Goal: Task Accomplishment & Management: Manage account settings

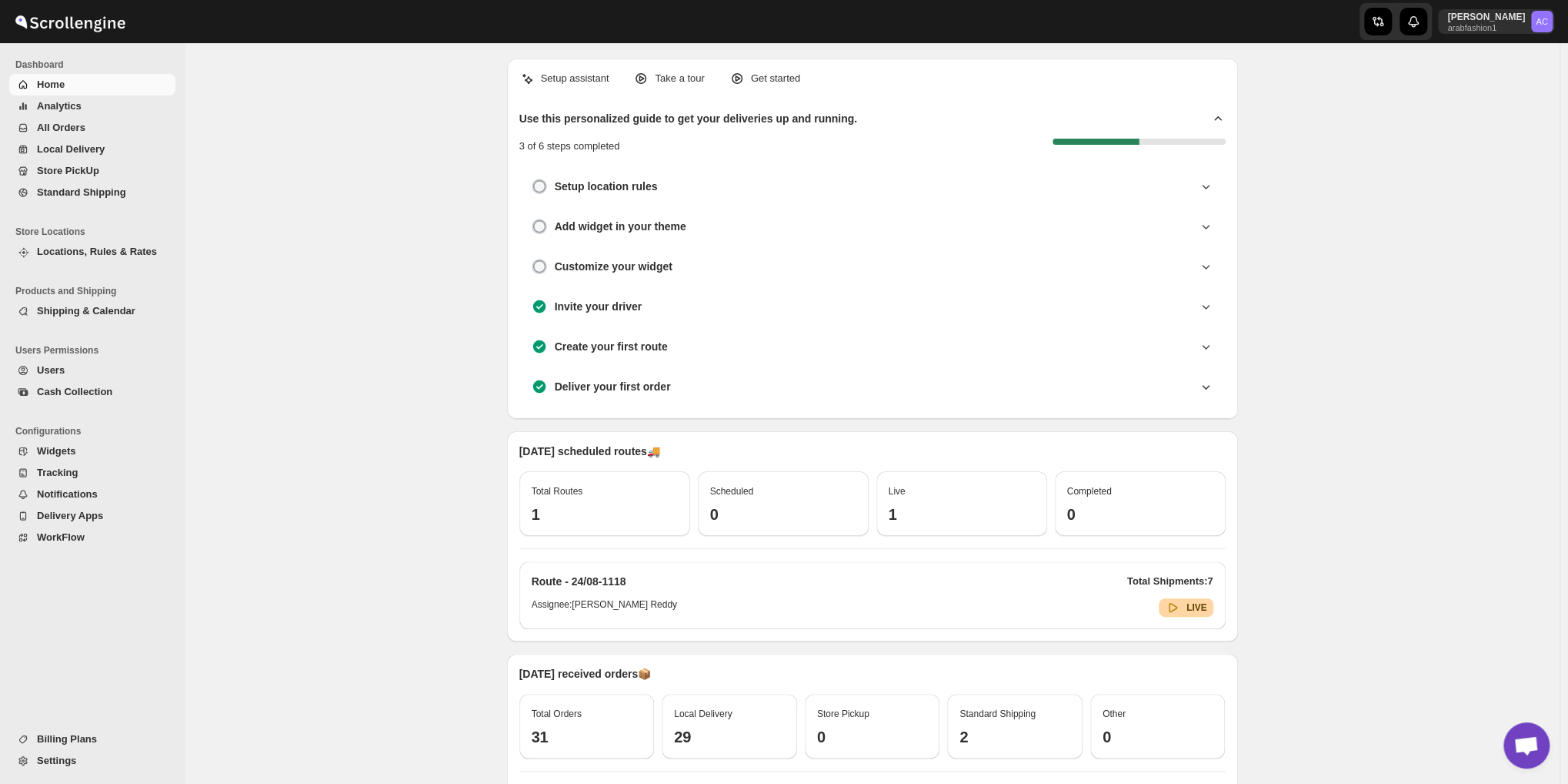
scroll to position [1648, 0]
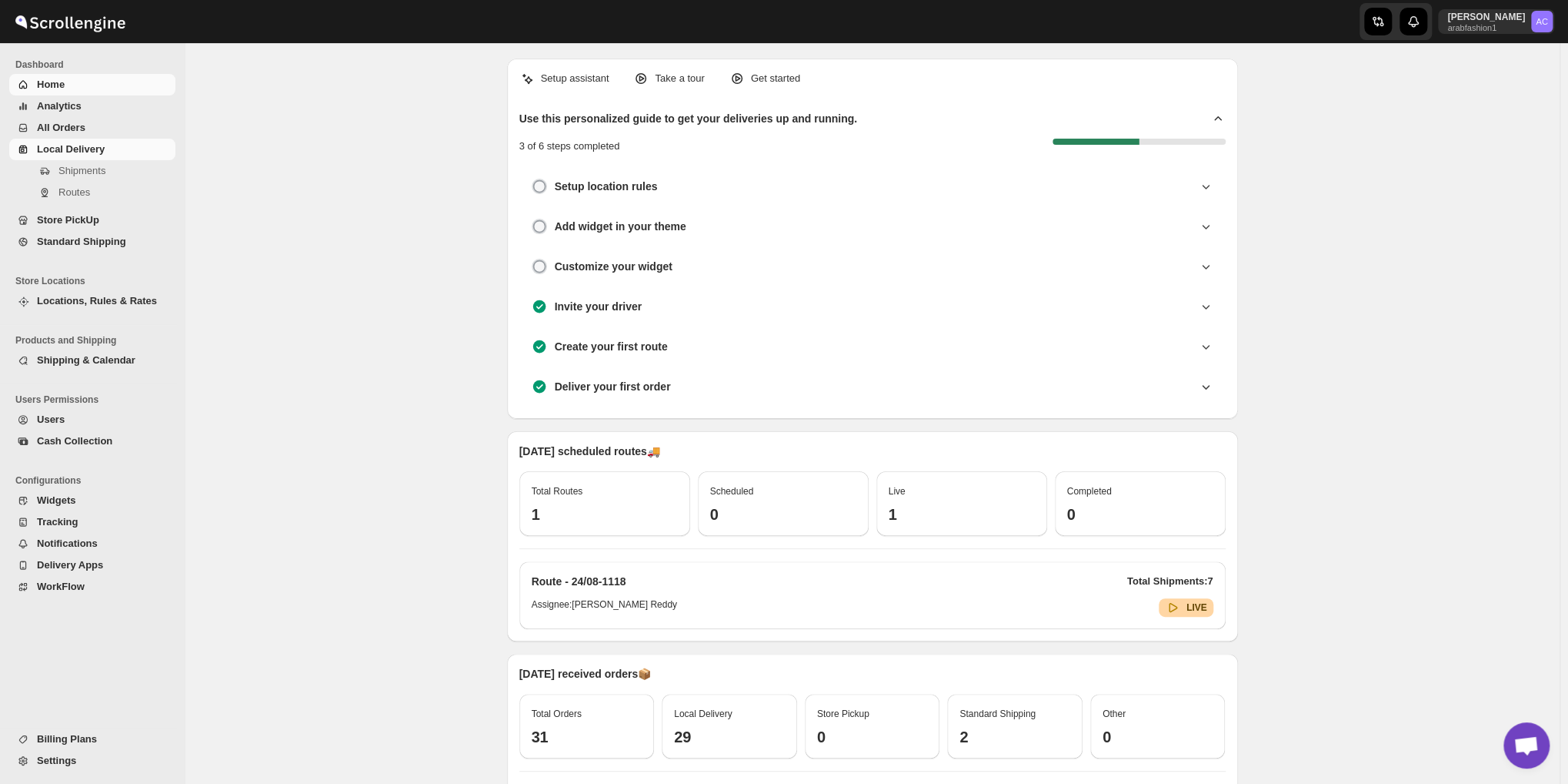
click at [99, 140] on link "Local Delivery" at bounding box center [92, 149] width 167 height 22
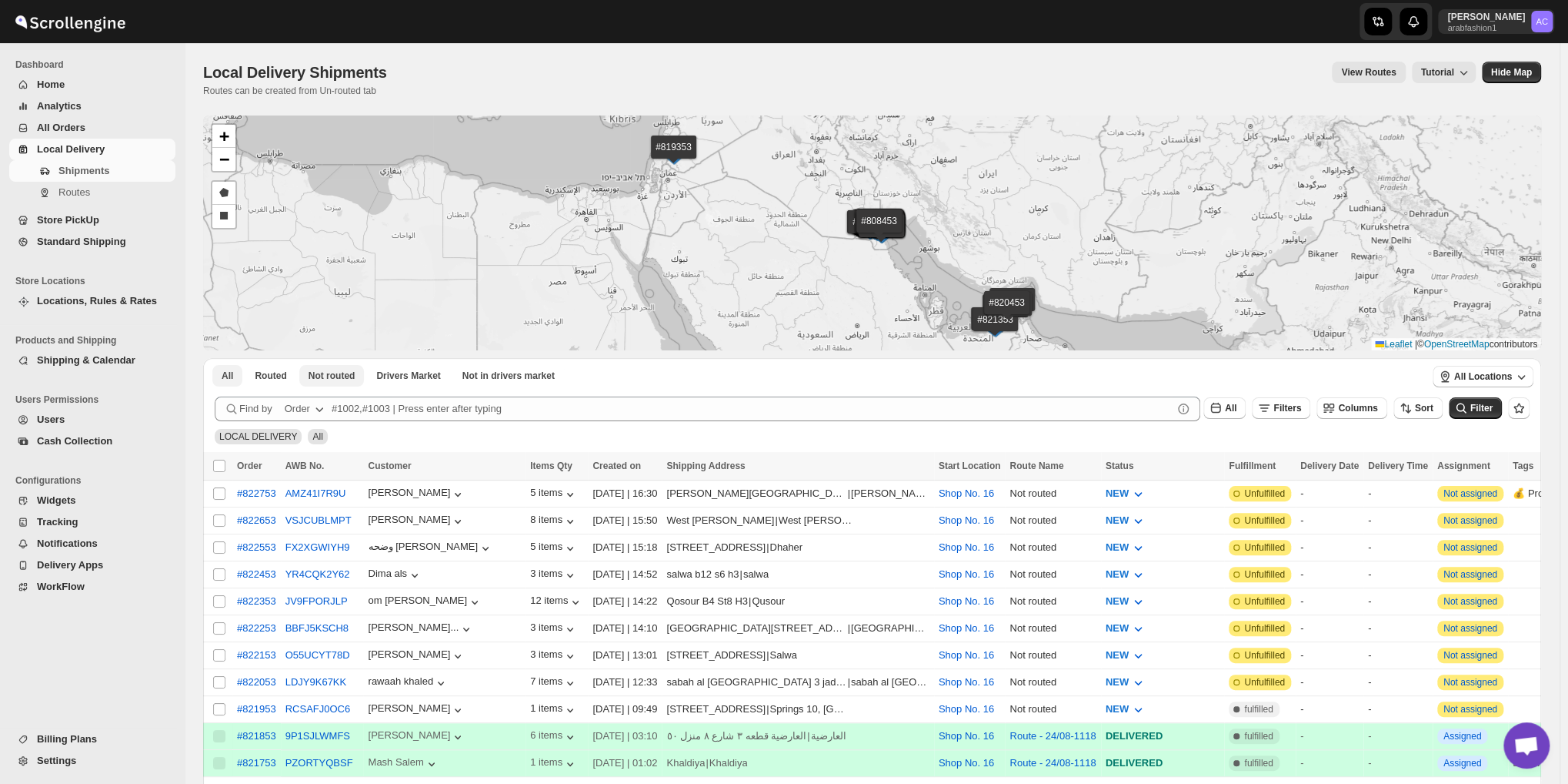
click at [328, 380] on span "Not routed" at bounding box center [332, 376] width 47 height 12
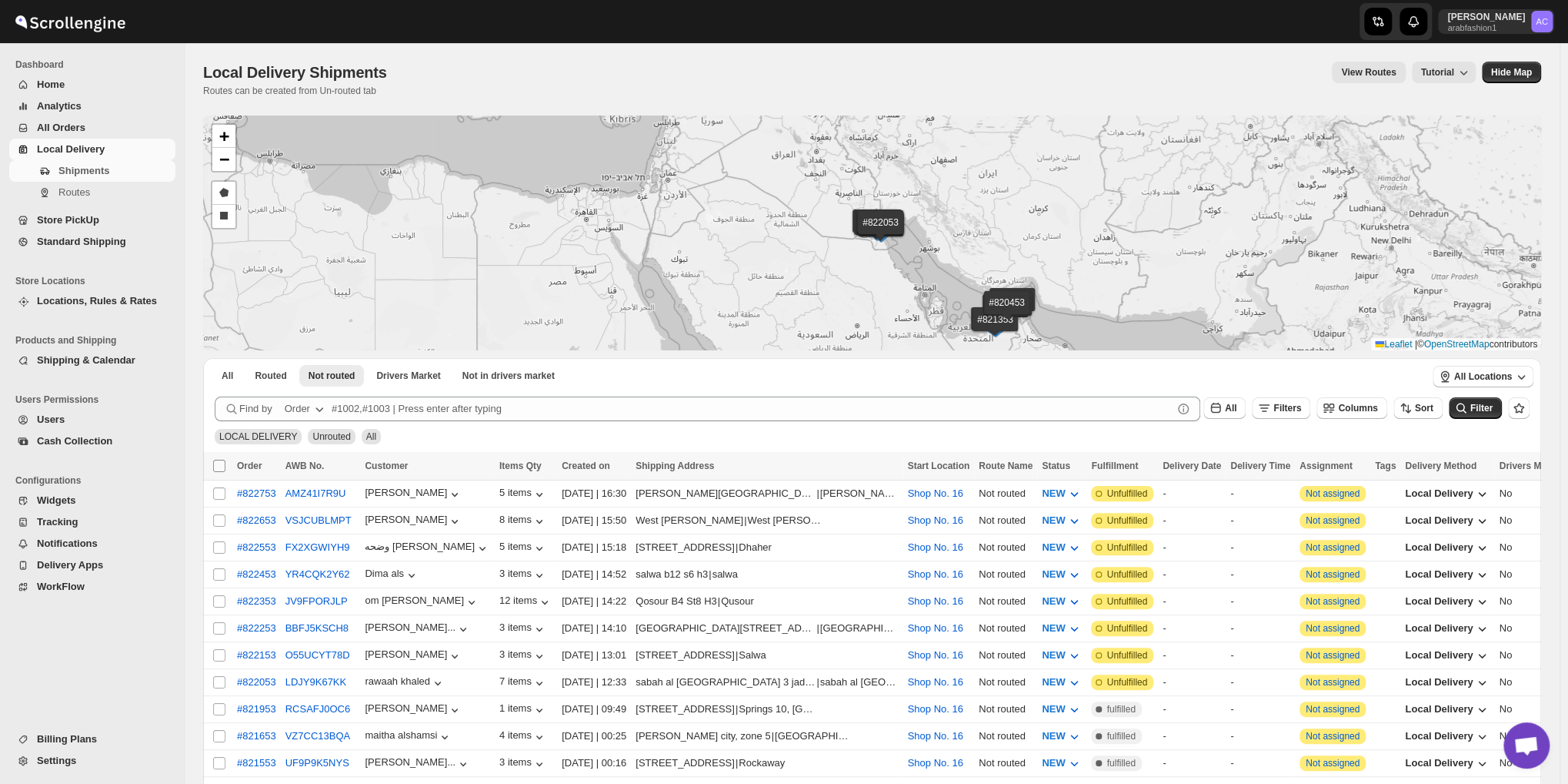
click at [222, 465] on input "Select all shipments" at bounding box center [219, 466] width 12 height 12
checkbox input "true"
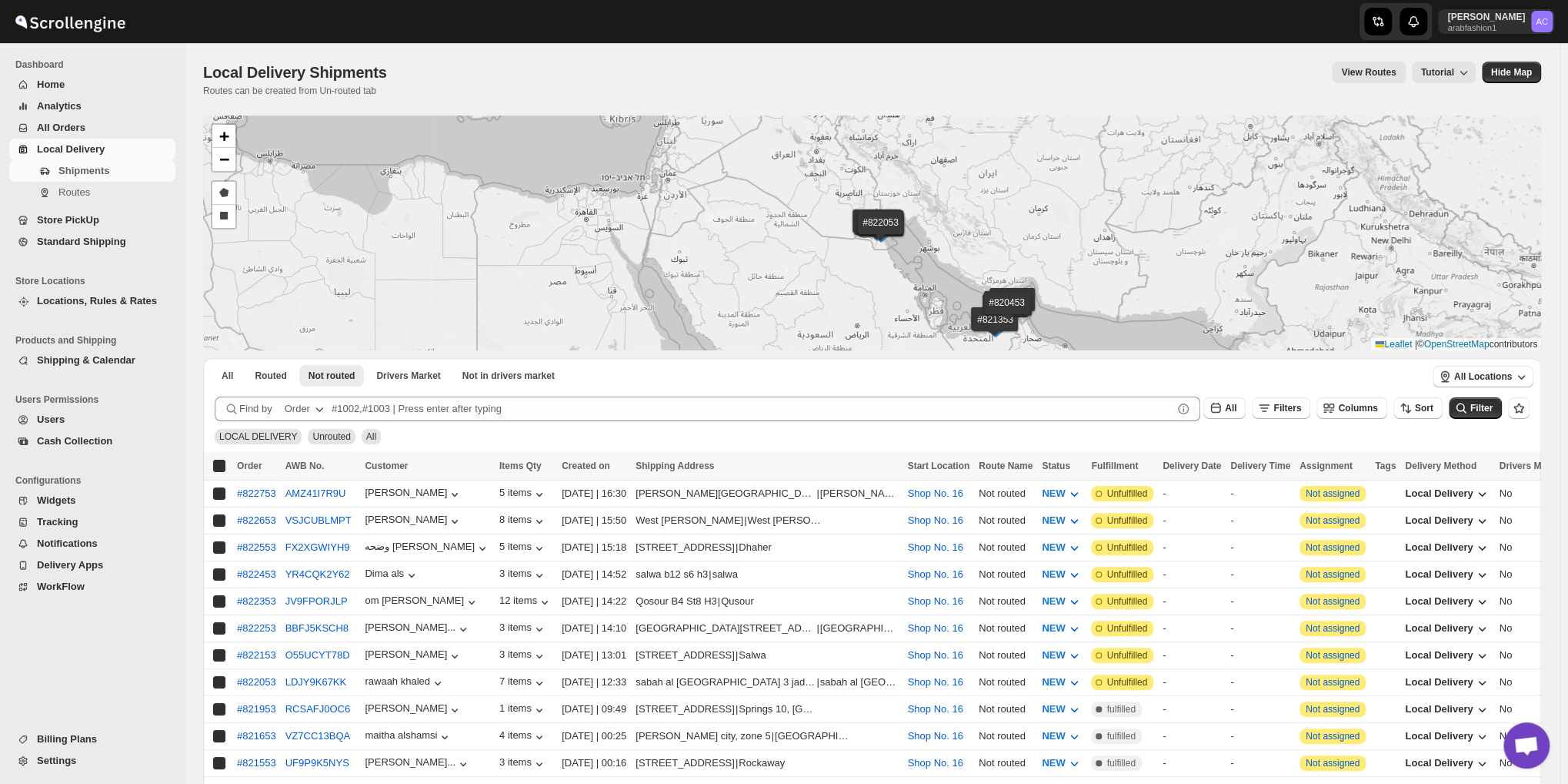
checkbox input "true"
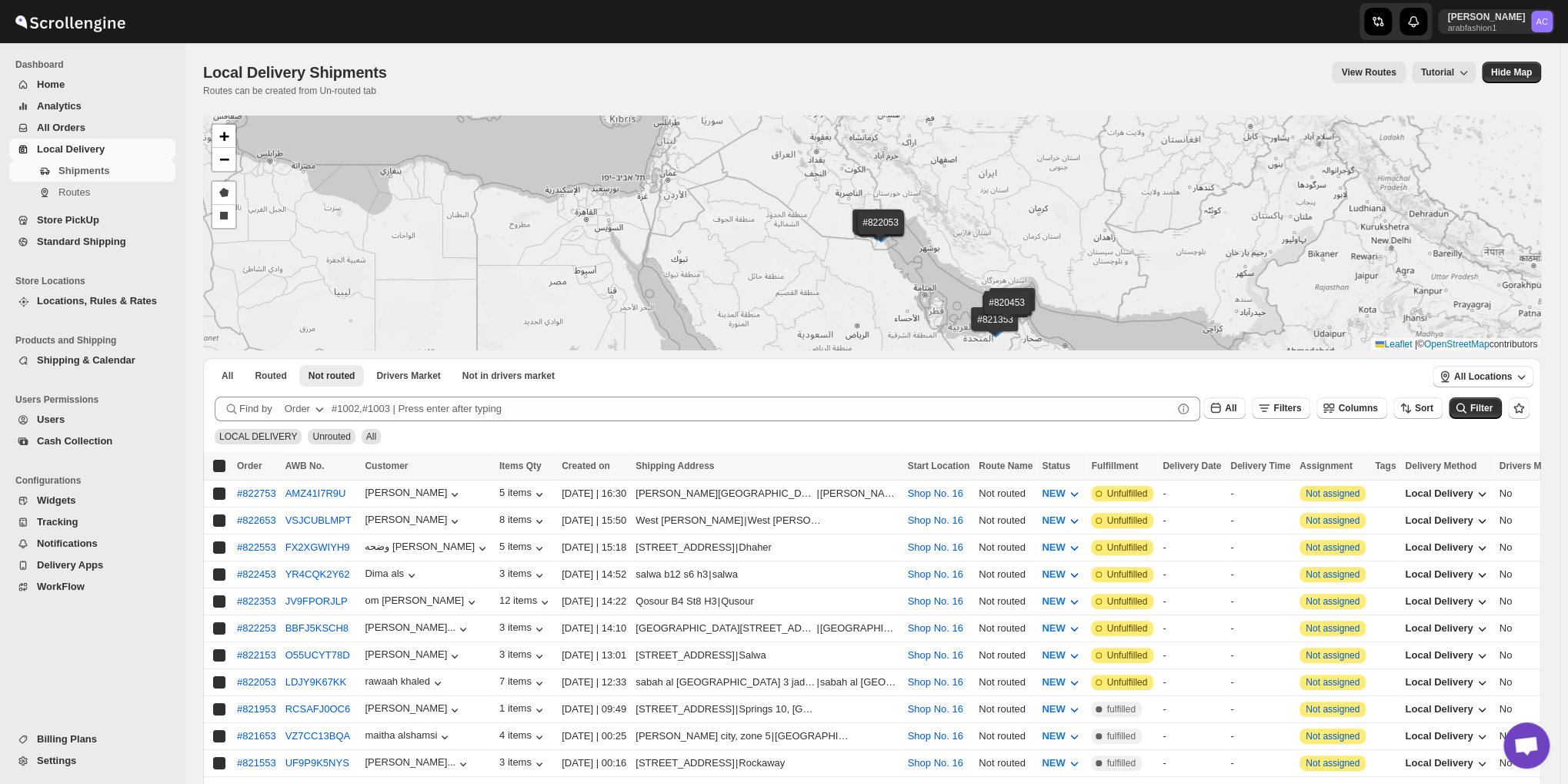
checkbox input "true"
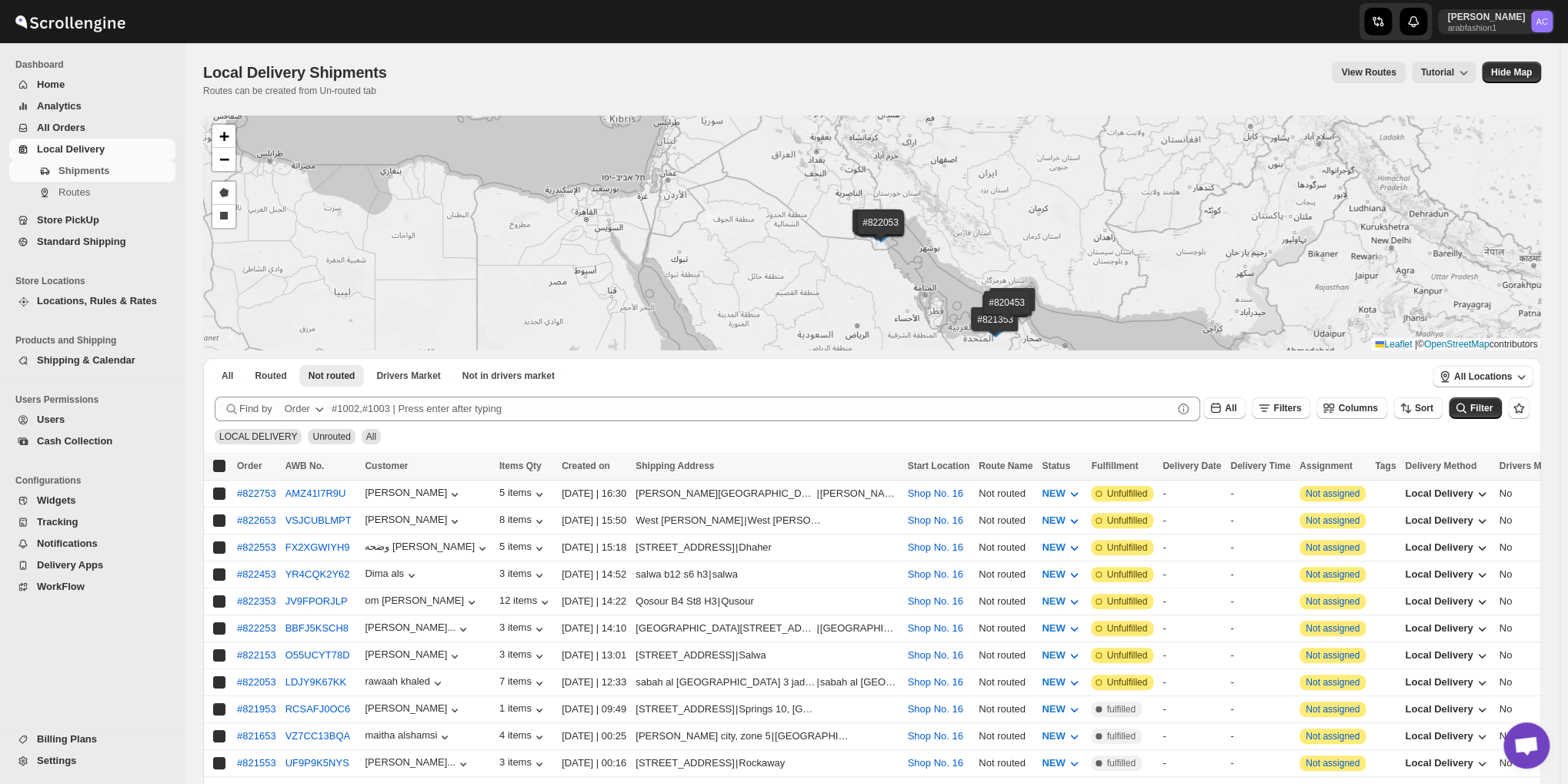
checkbox input "true"
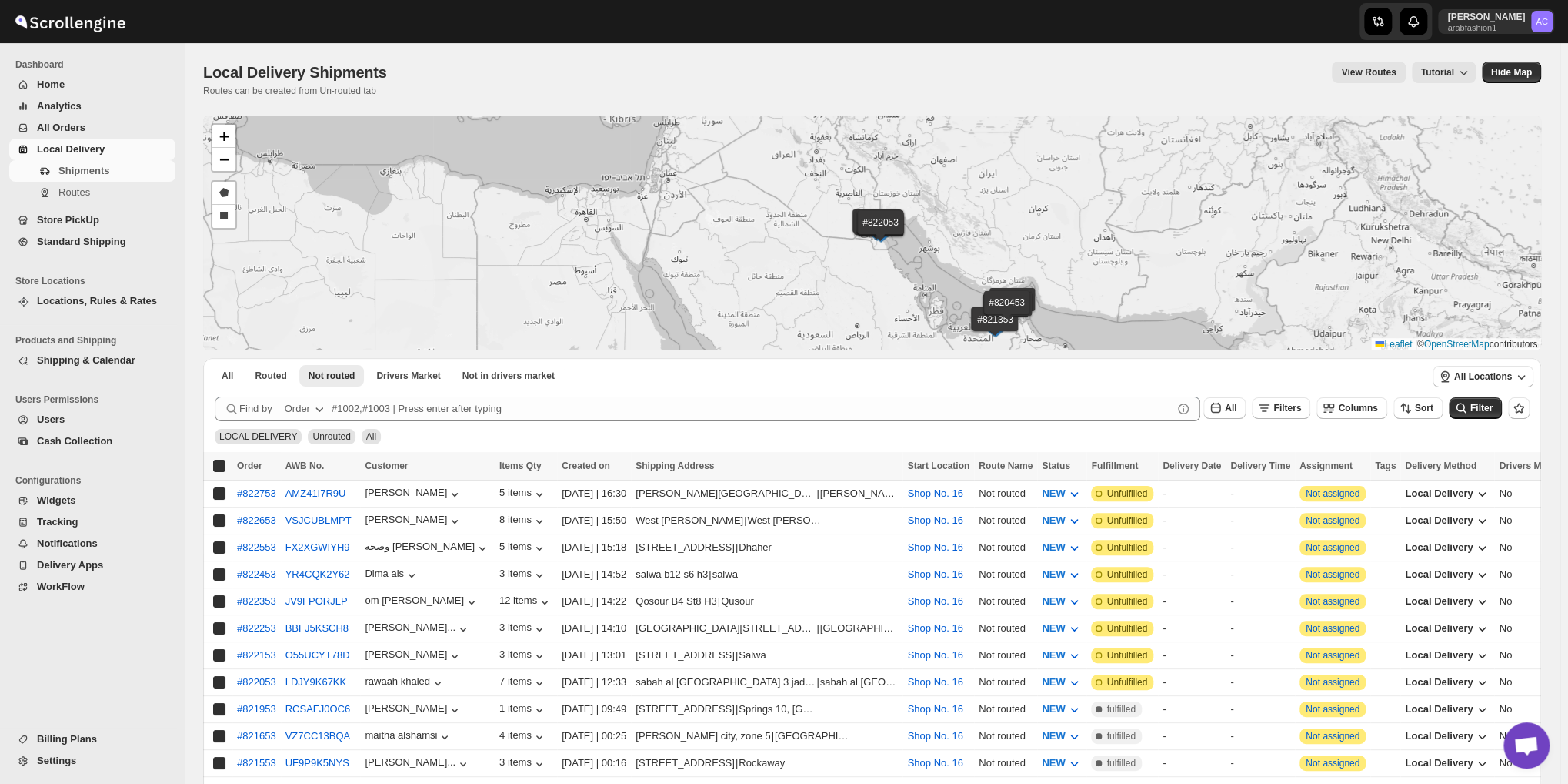
checkbox input "true"
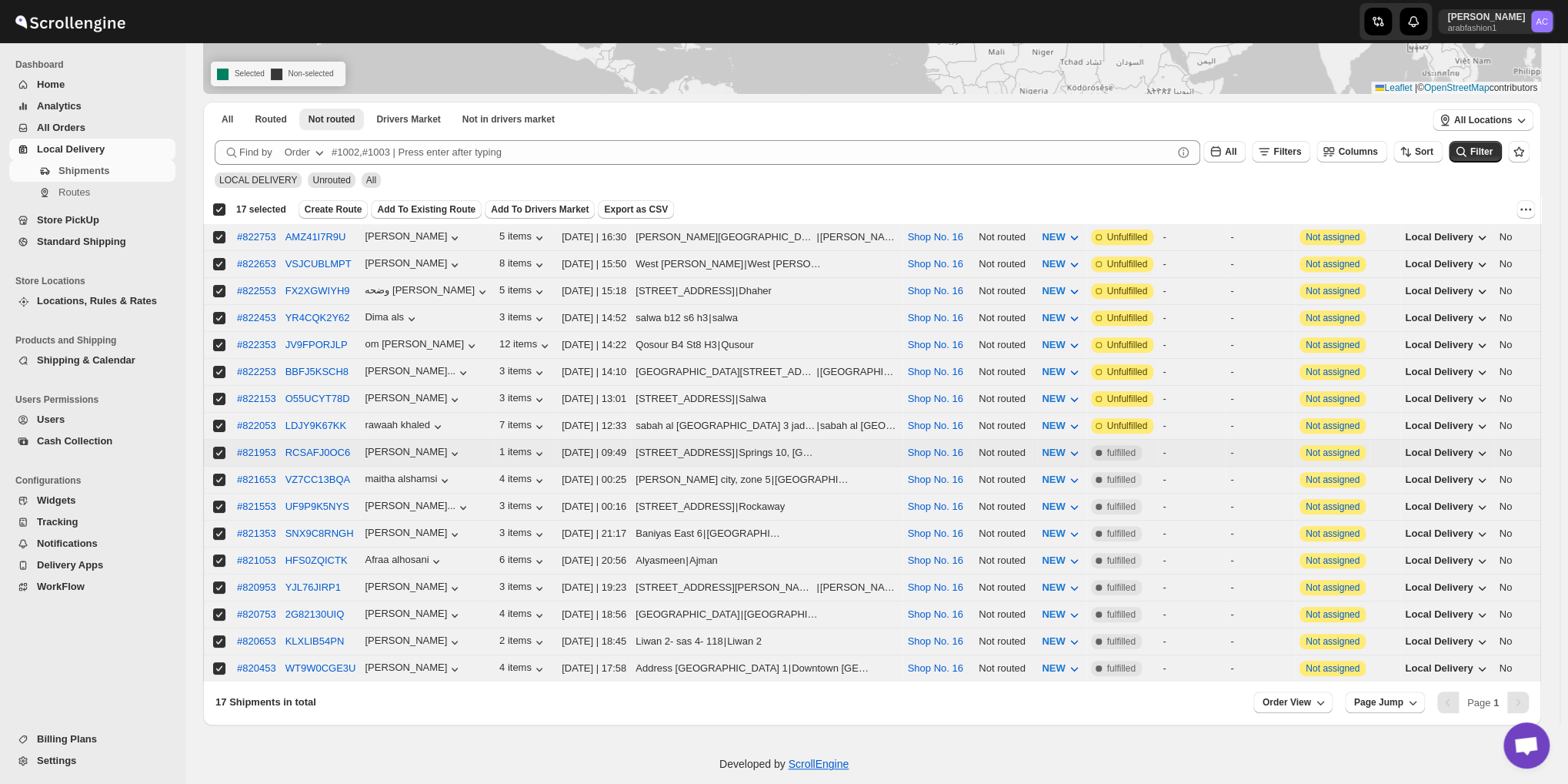
scroll to position [262, 0]
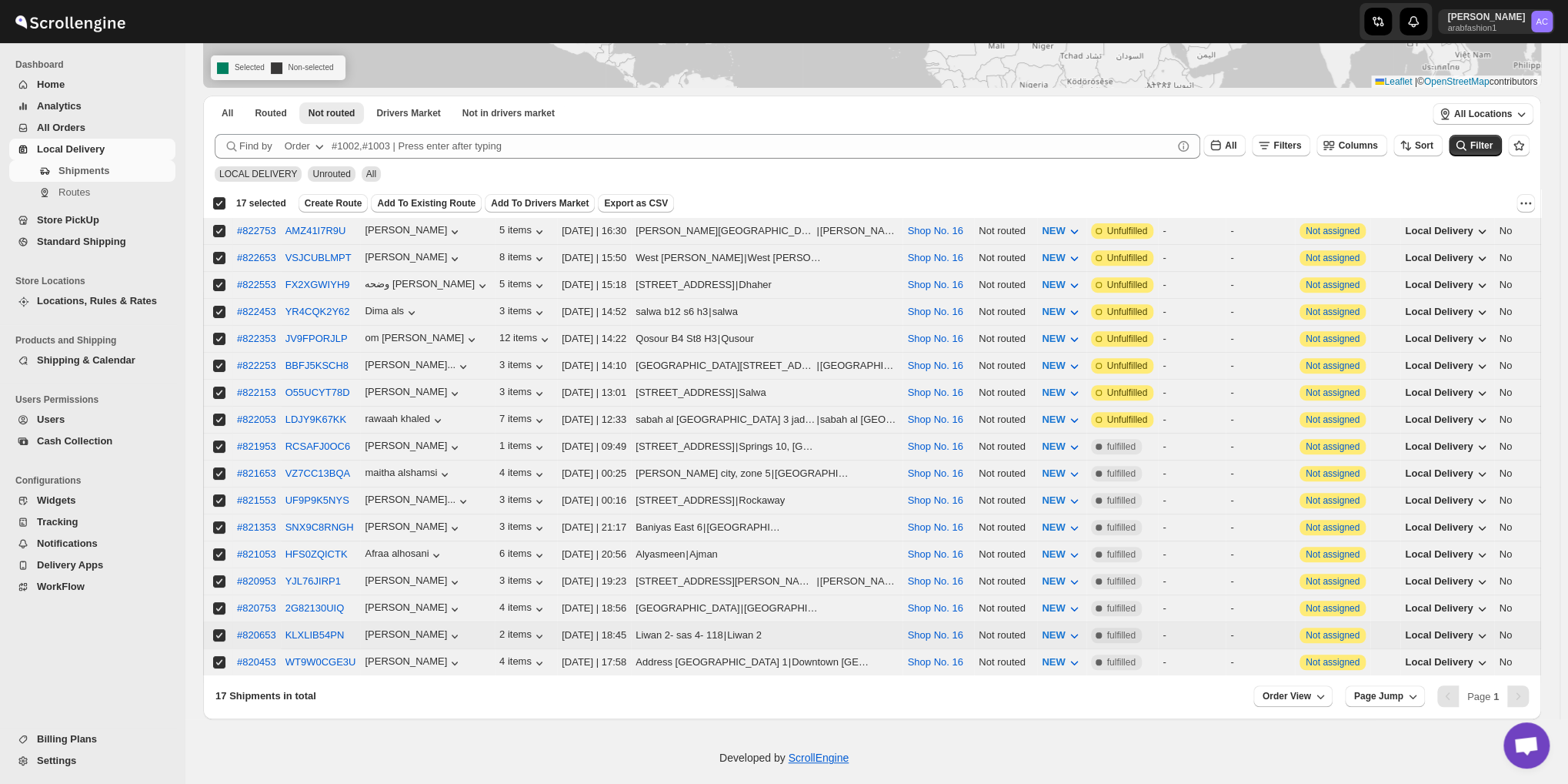
click at [1526, 745] on span "Open chat" at bounding box center [1526, 747] width 25 height 22
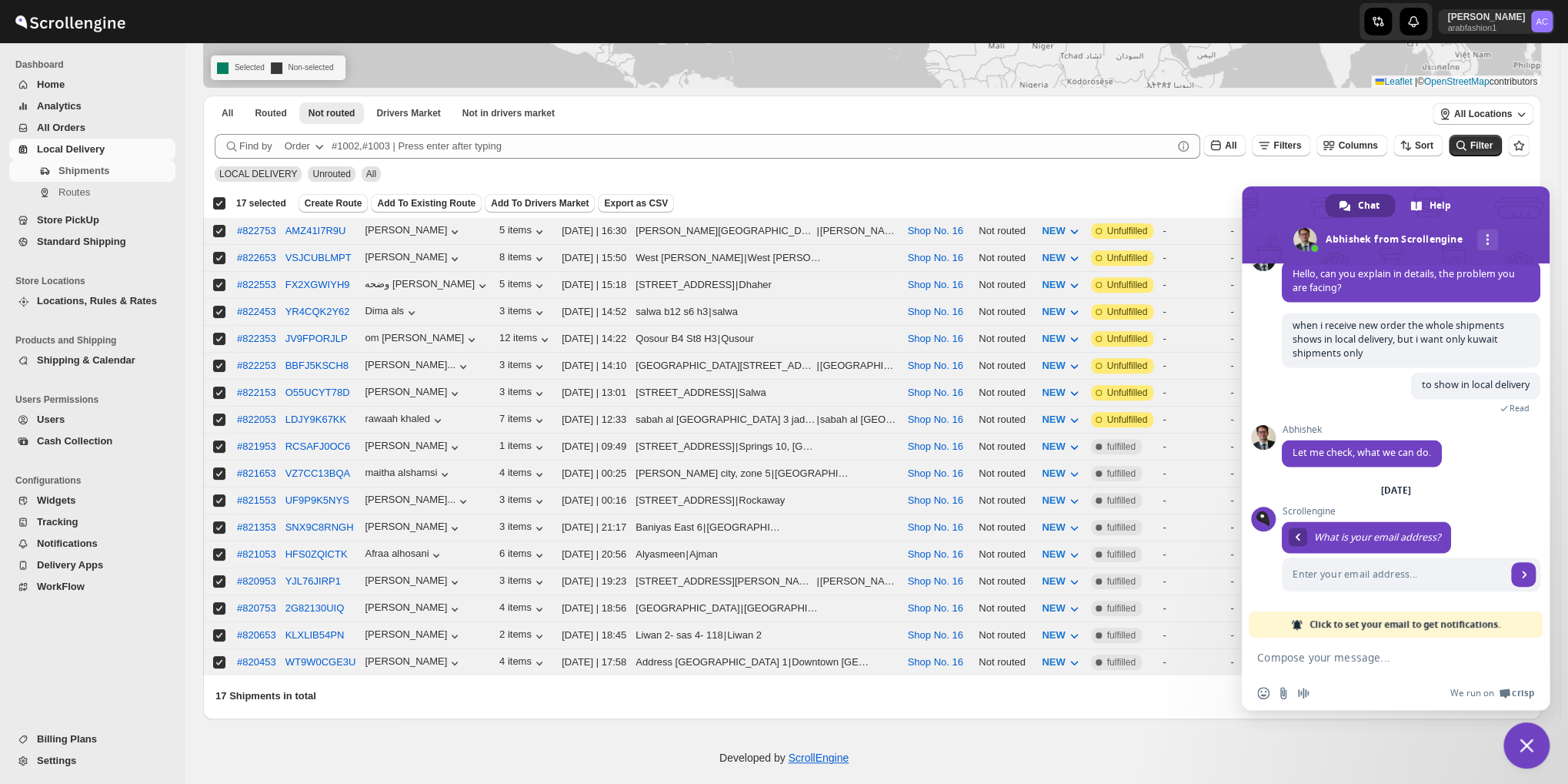
scroll to position [1677, 0]
click at [1322, 664] on textarea "Compose your message..." at bounding box center [1381, 657] width 246 height 38
type textarea "HI"
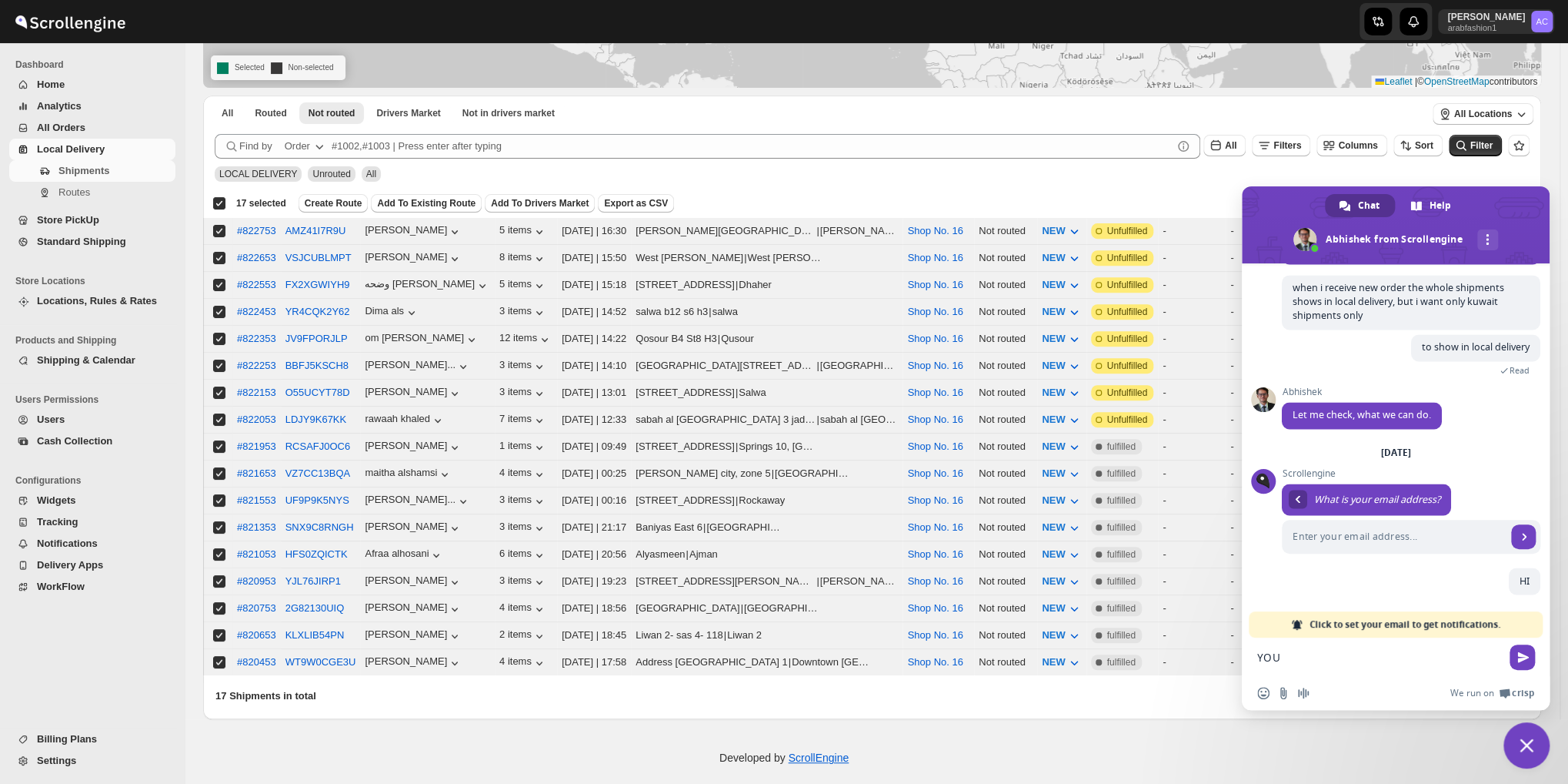
scroll to position [1715, 0]
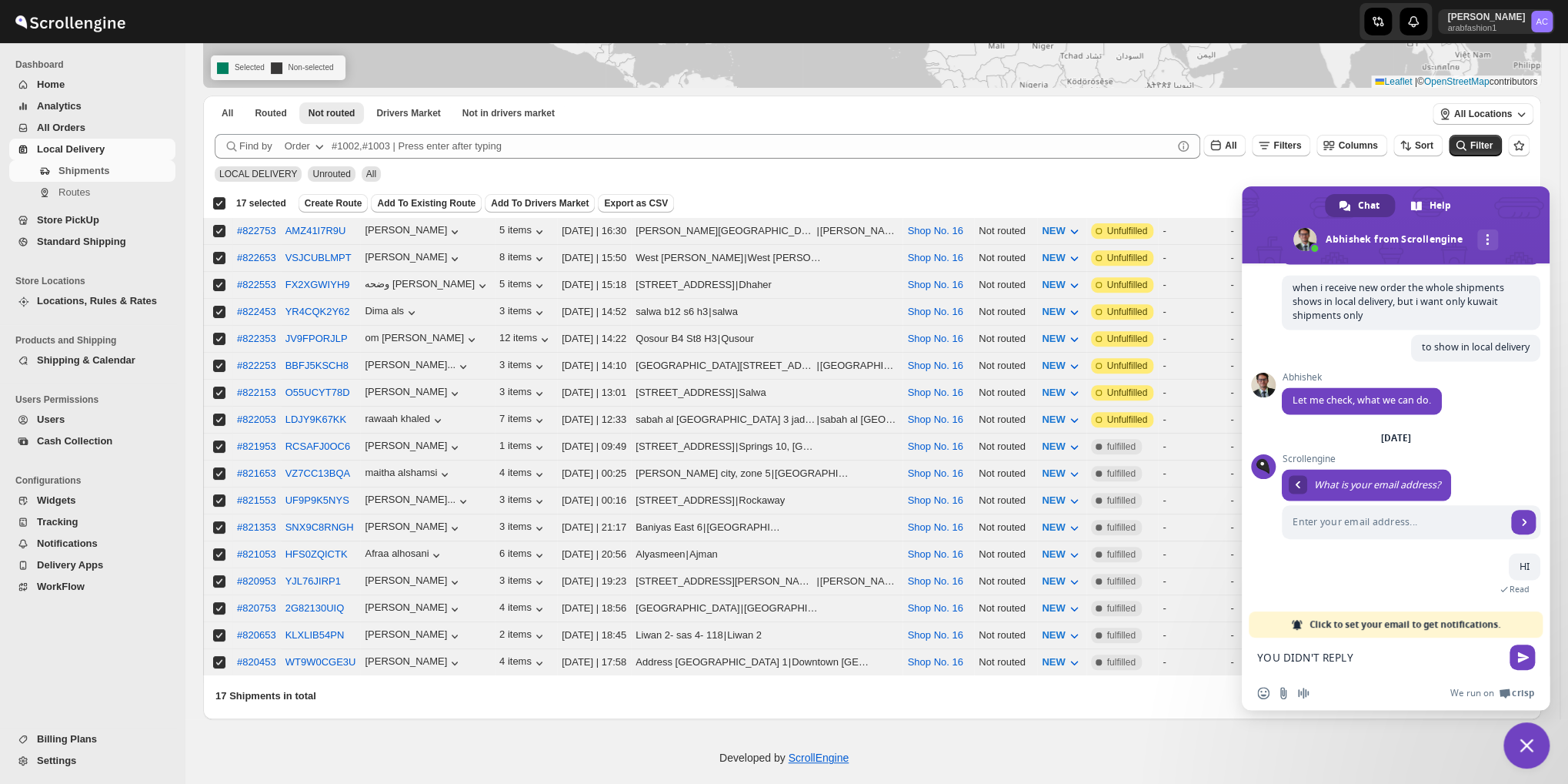
type textarea "YOU DIDN'T REPLY?"
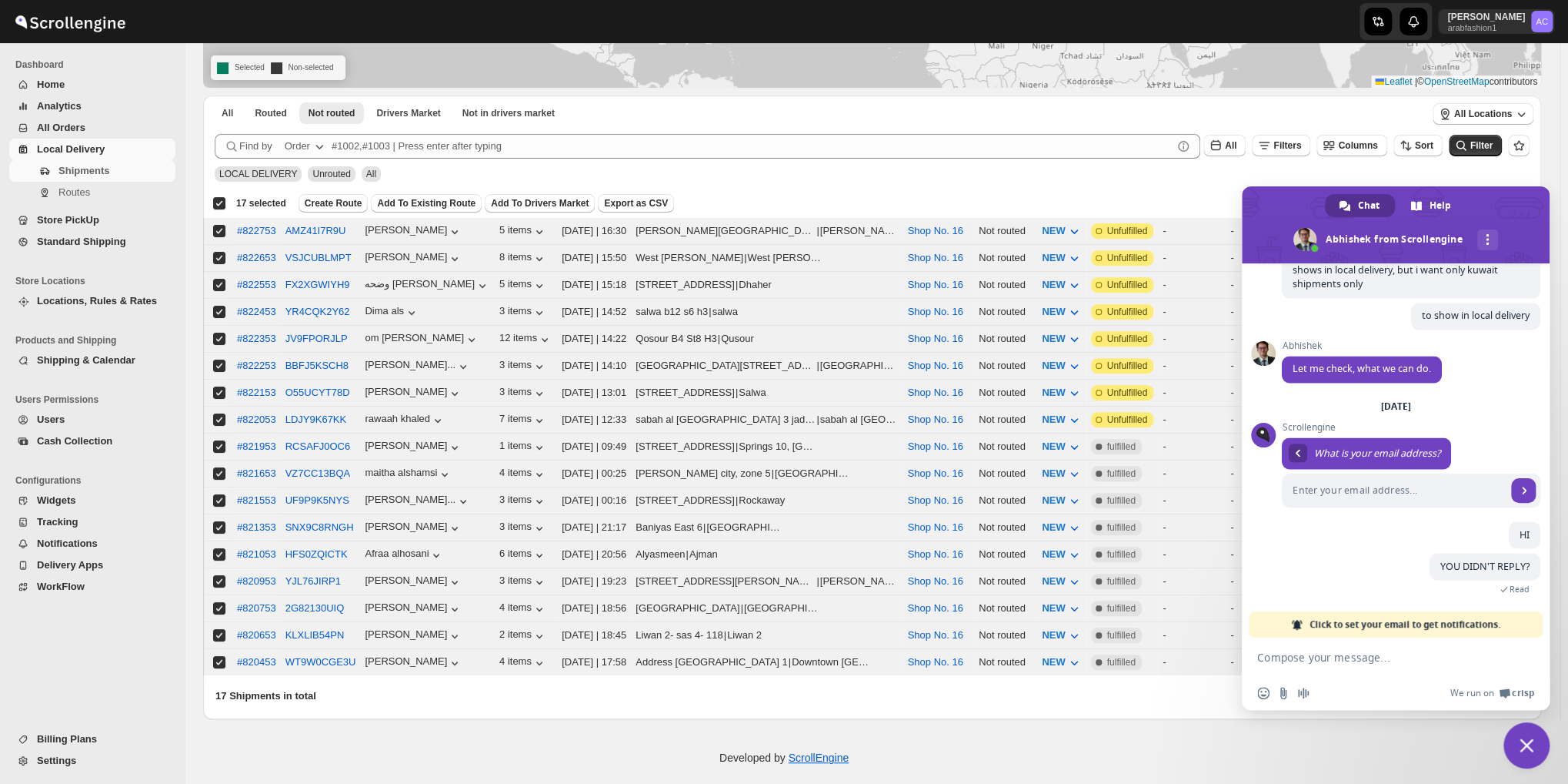
scroll to position [1748, 0]
click at [1518, 744] on span "Close chat" at bounding box center [1526, 745] width 46 height 46
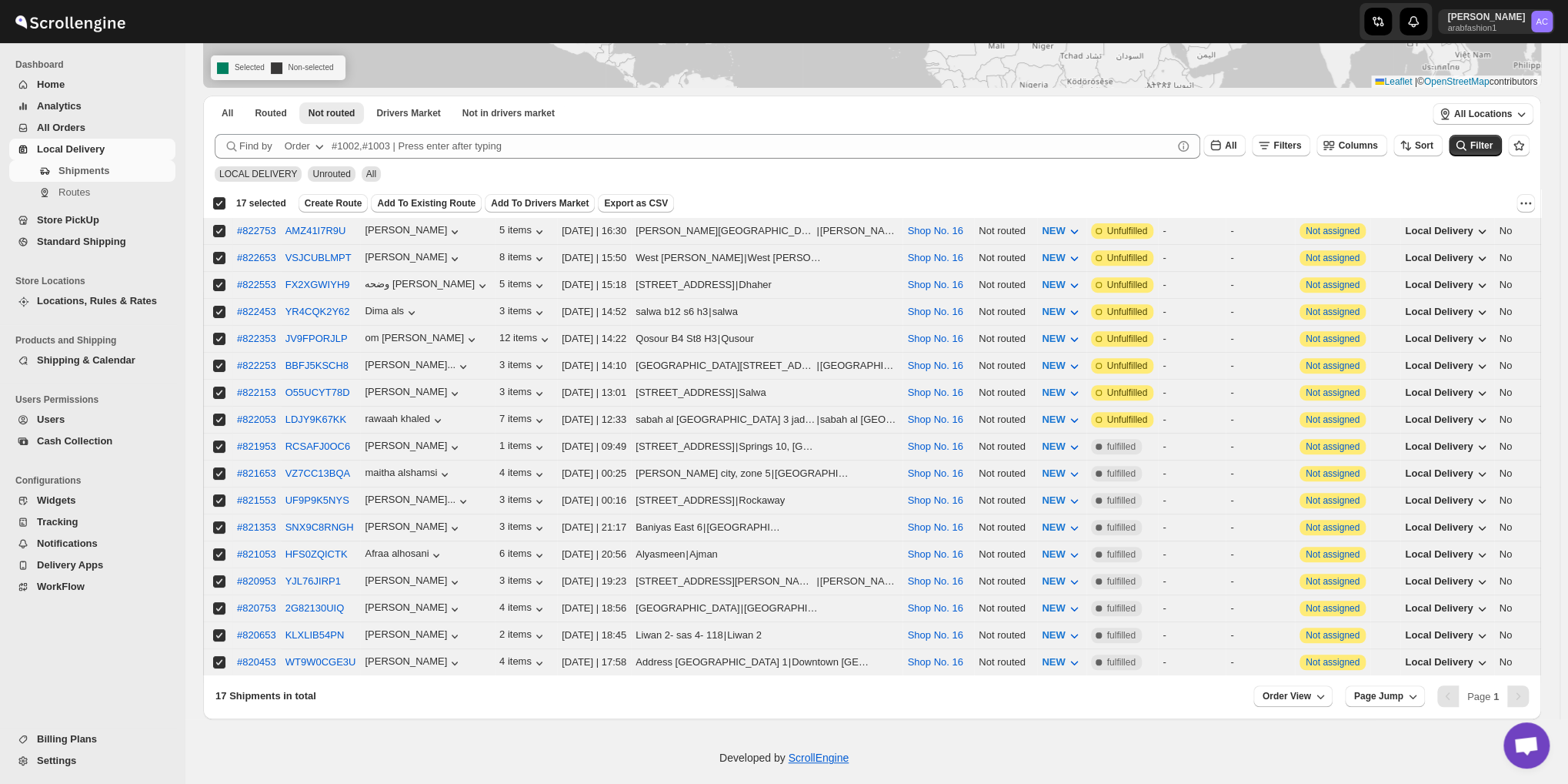
click at [1213, 780] on div "Developed by ScrollEngine" at bounding box center [784, 757] width 1568 height 77
click at [215, 467] on input "Select shipment" at bounding box center [219, 473] width 12 height 12
checkbox input "false"
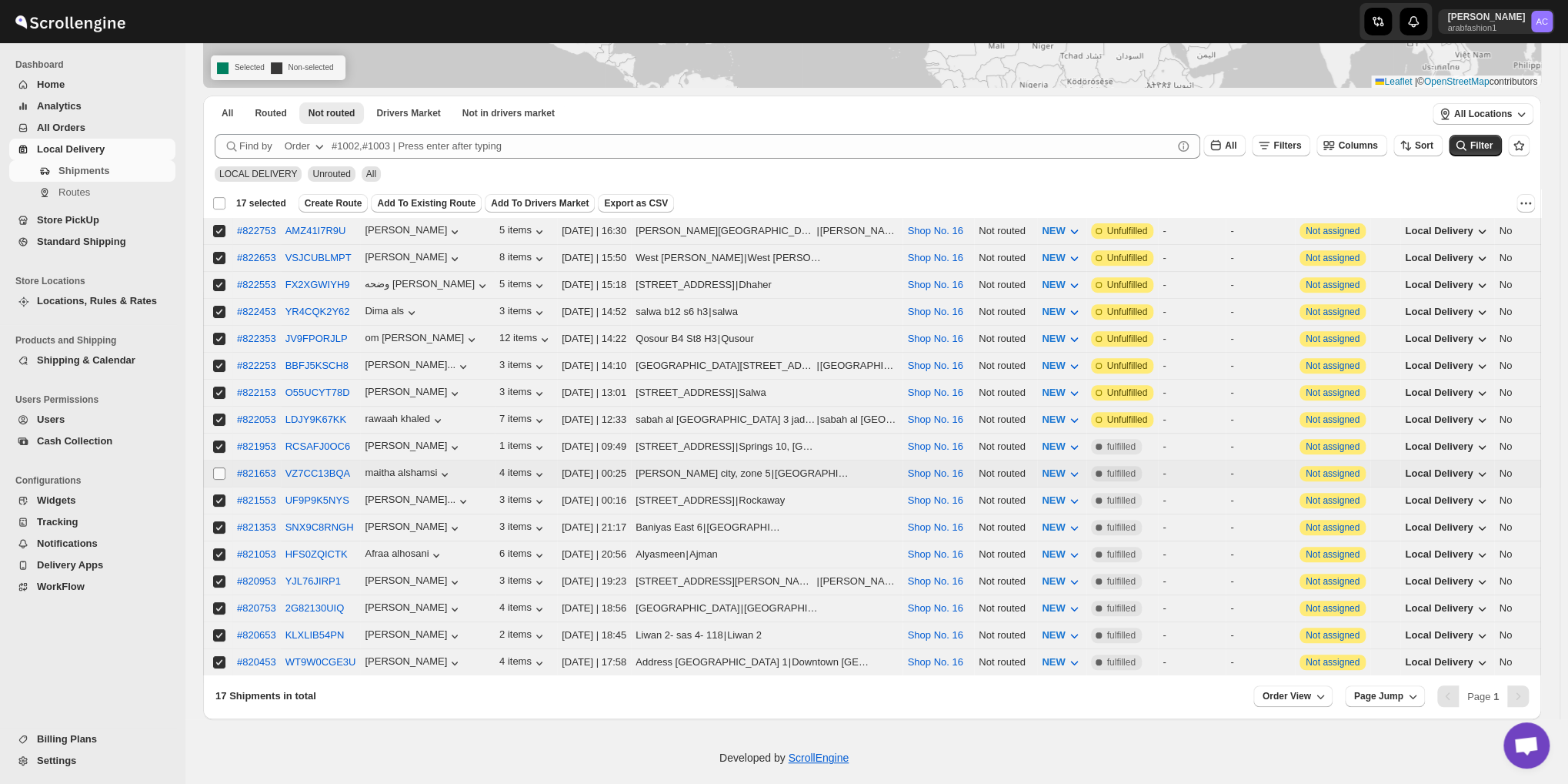
checkbox input "false"
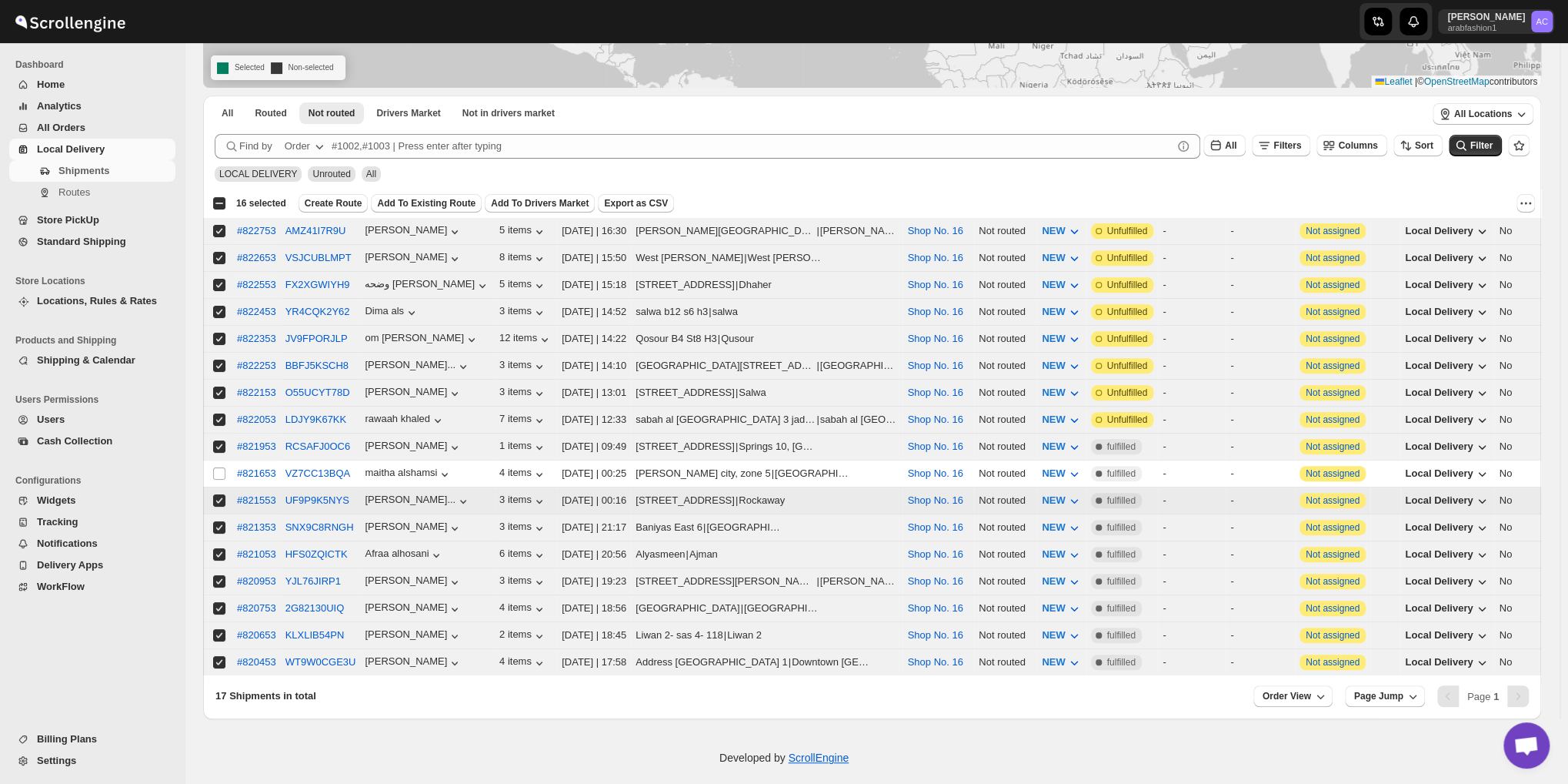
click at [217, 494] on input "Select shipment" at bounding box center [219, 500] width 12 height 12
checkbox input "false"
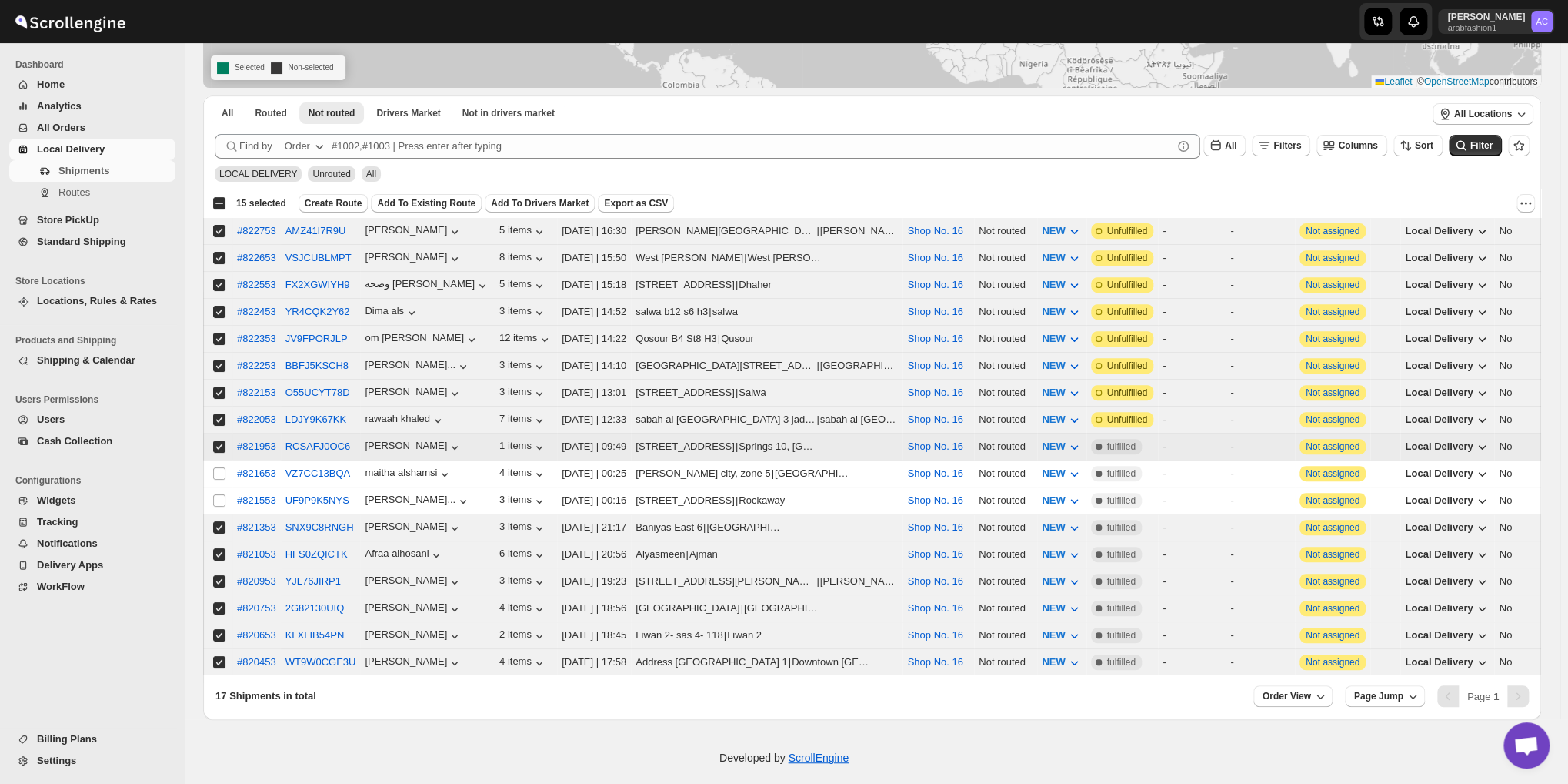
click at [218, 441] on input "Select shipment" at bounding box center [219, 447] width 12 height 12
checkbox input "false"
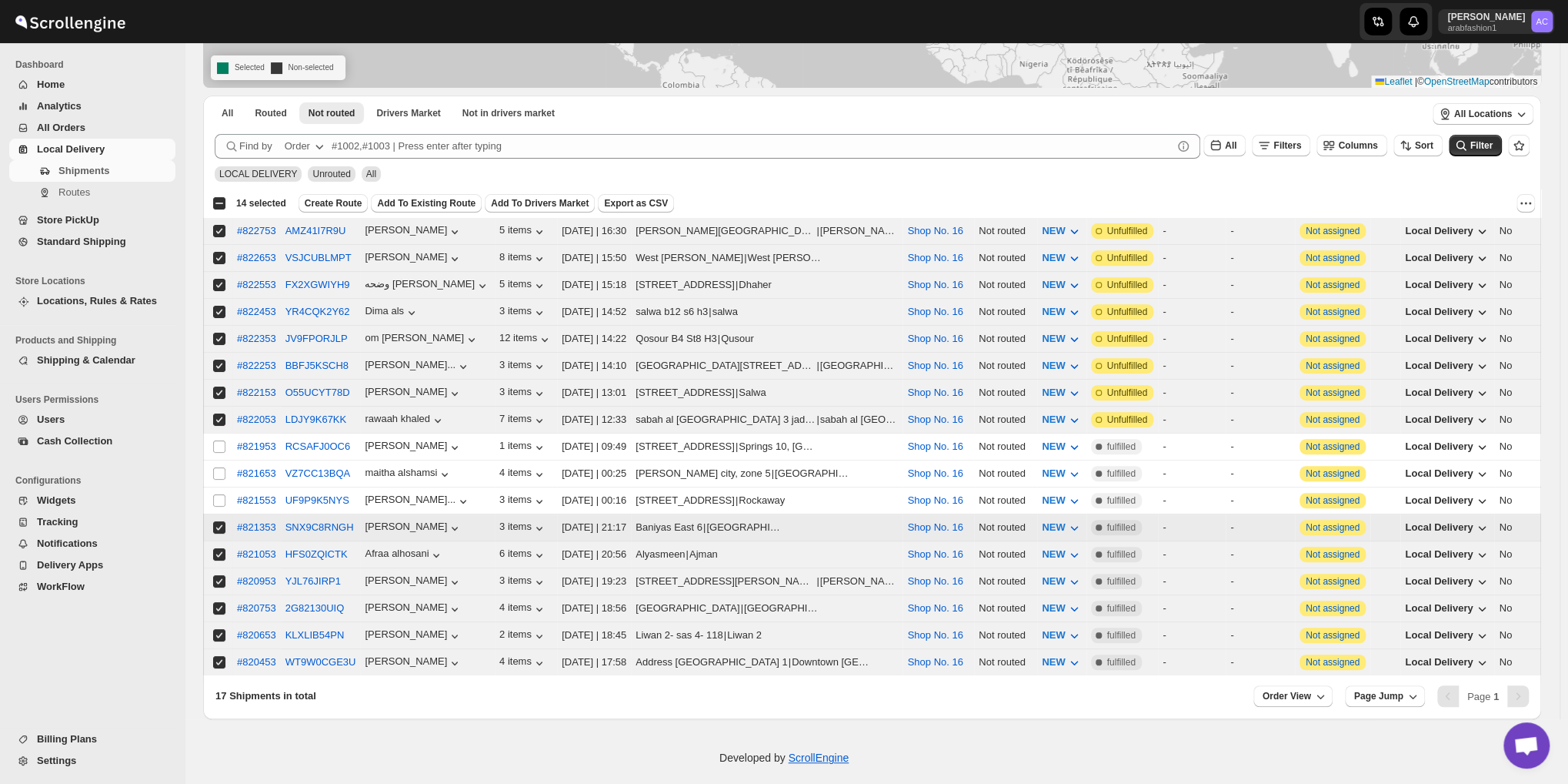
click at [218, 522] on input "Select shipment" at bounding box center [219, 527] width 12 height 12
checkbox input "false"
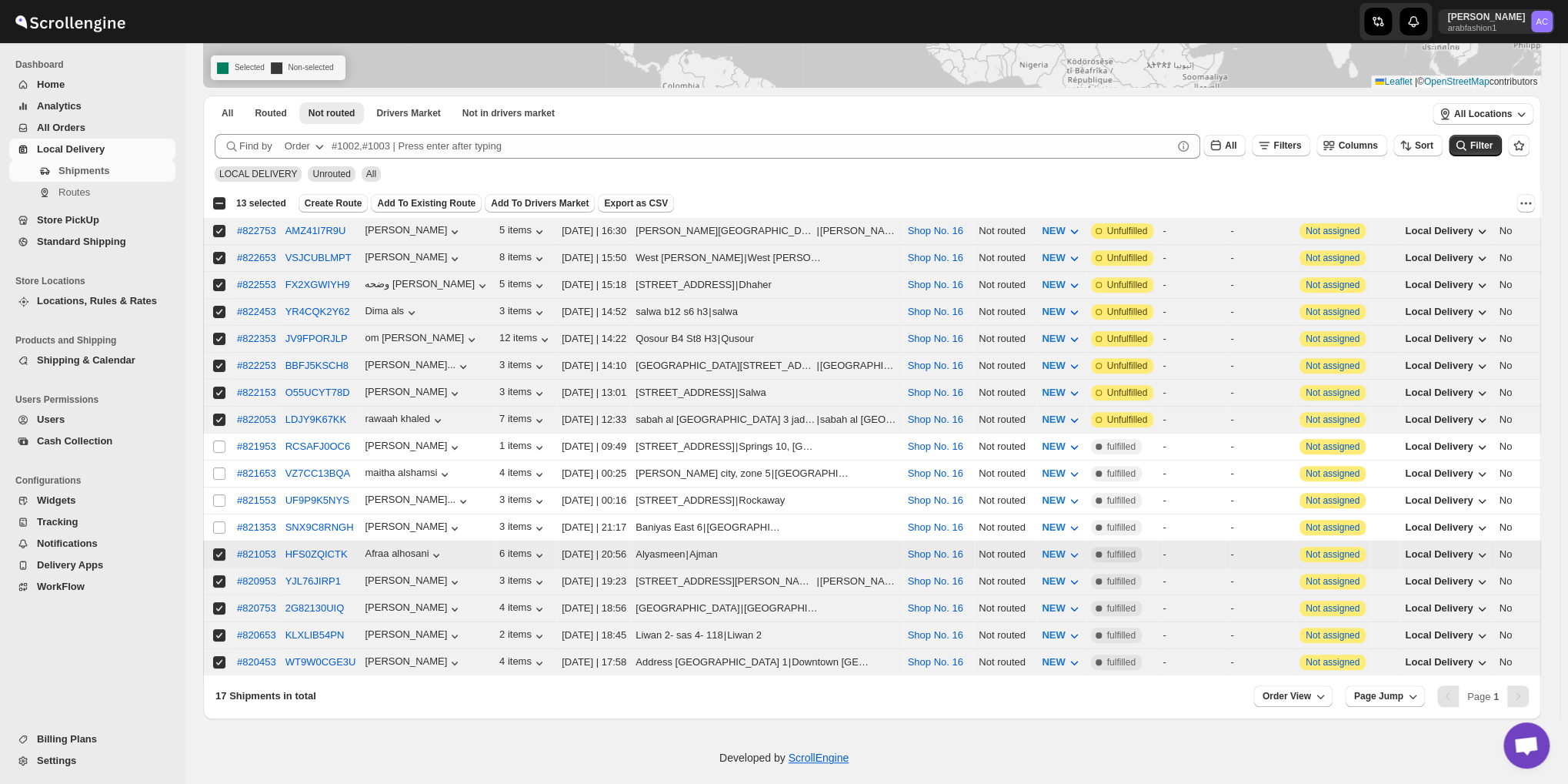
click at [218, 548] on input "Select shipment" at bounding box center [219, 554] width 12 height 12
checkbox input "false"
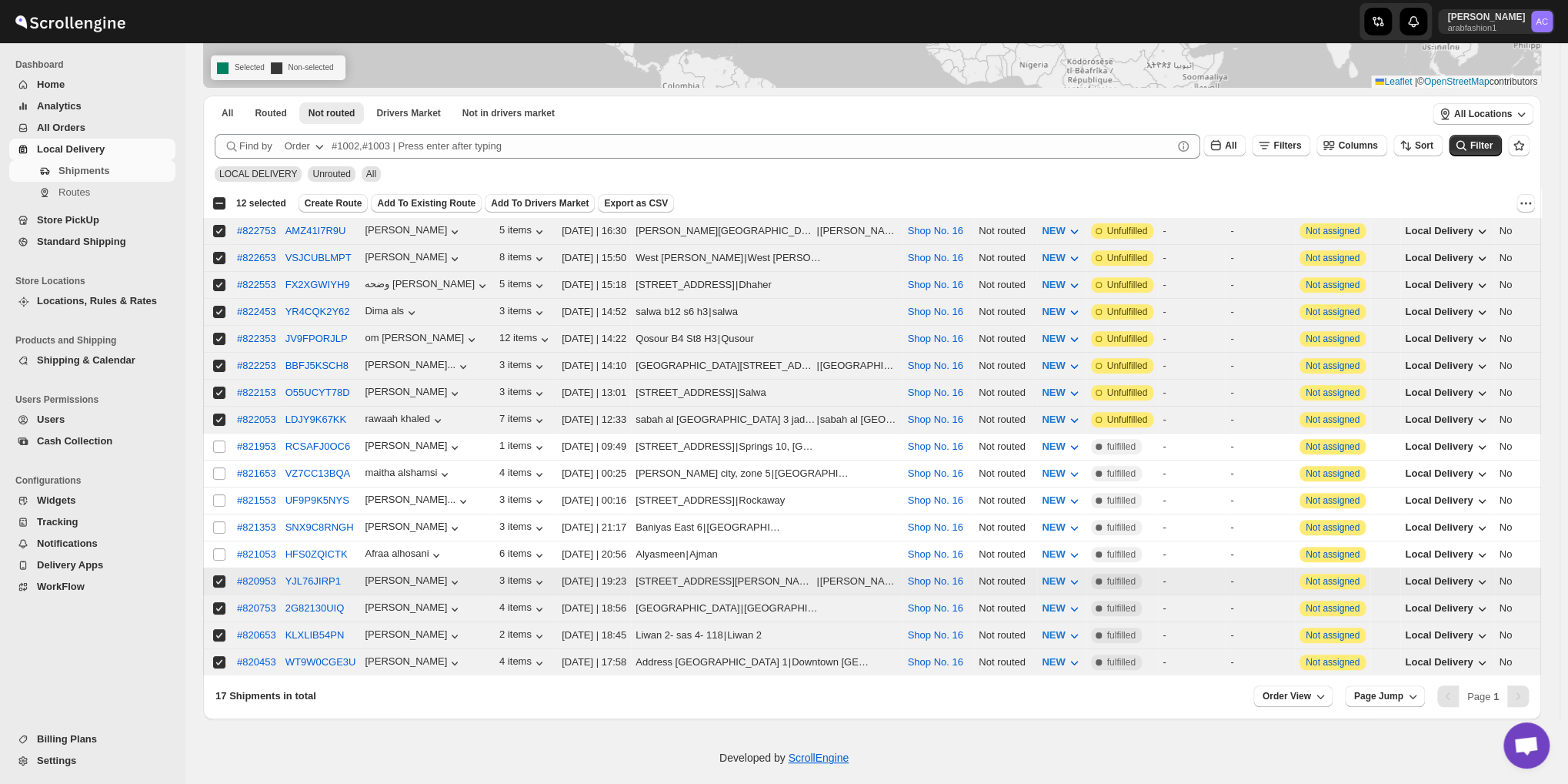
drag, startPoint x: 221, startPoint y: 564, endPoint x: 222, endPoint y: 592, distance: 28.0
click at [220, 575] on input "Select shipment" at bounding box center [219, 581] width 12 height 12
checkbox input "false"
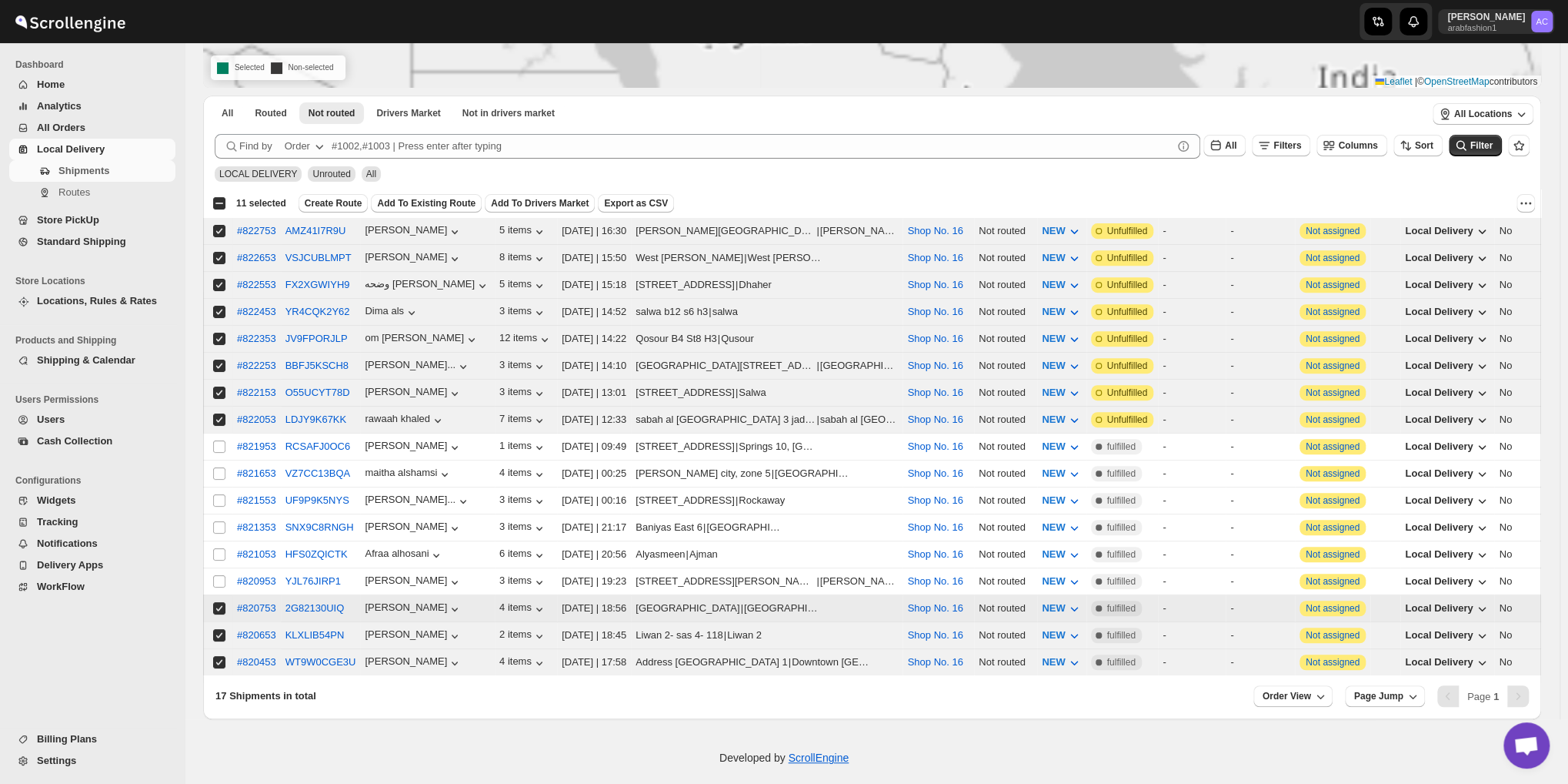
click at [222, 602] on input "Select shipment" at bounding box center [219, 608] width 12 height 12
checkbox input "false"
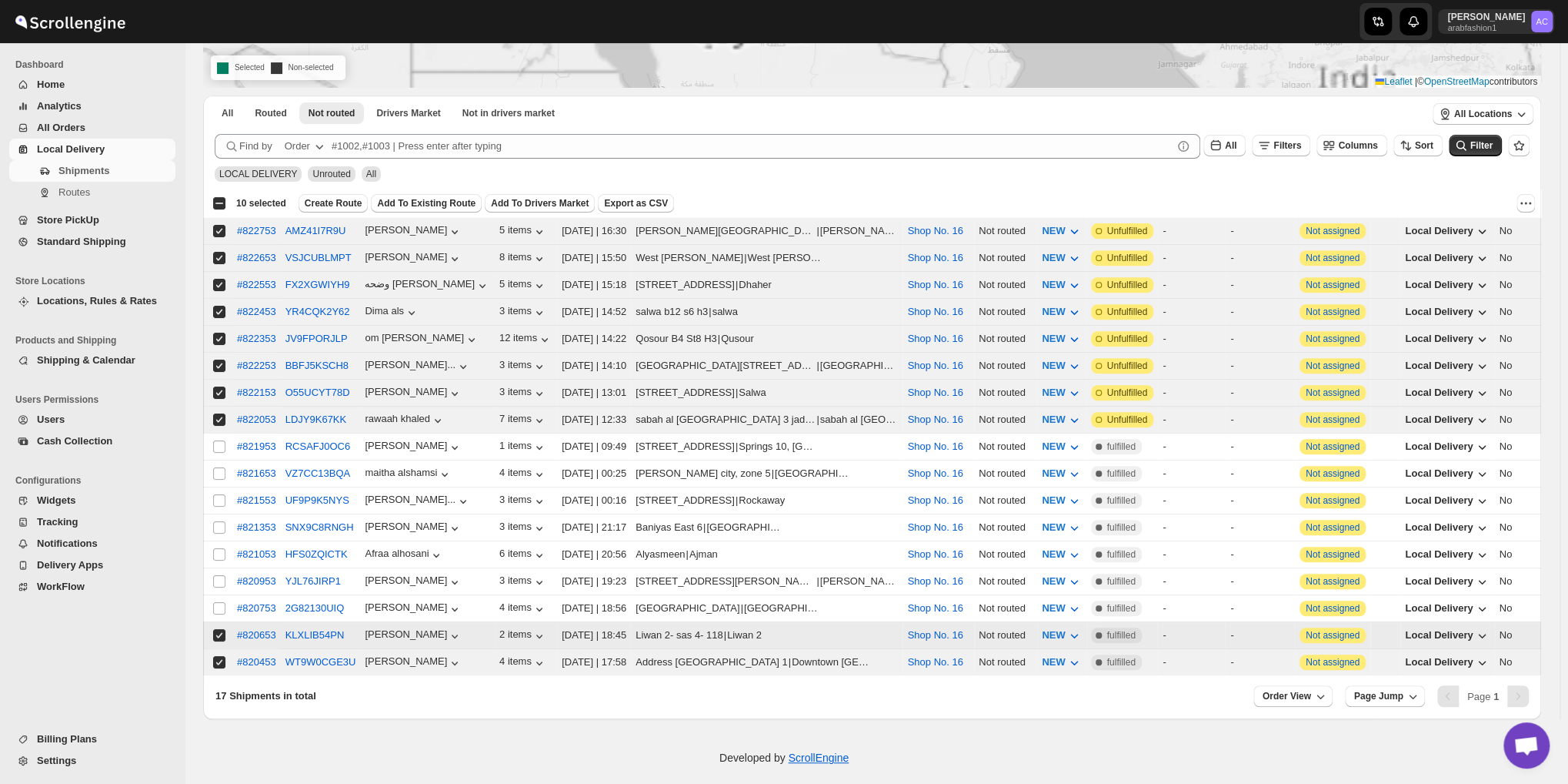
click at [220, 629] on input "Select shipment" at bounding box center [219, 635] width 12 height 12
checkbox input "false"
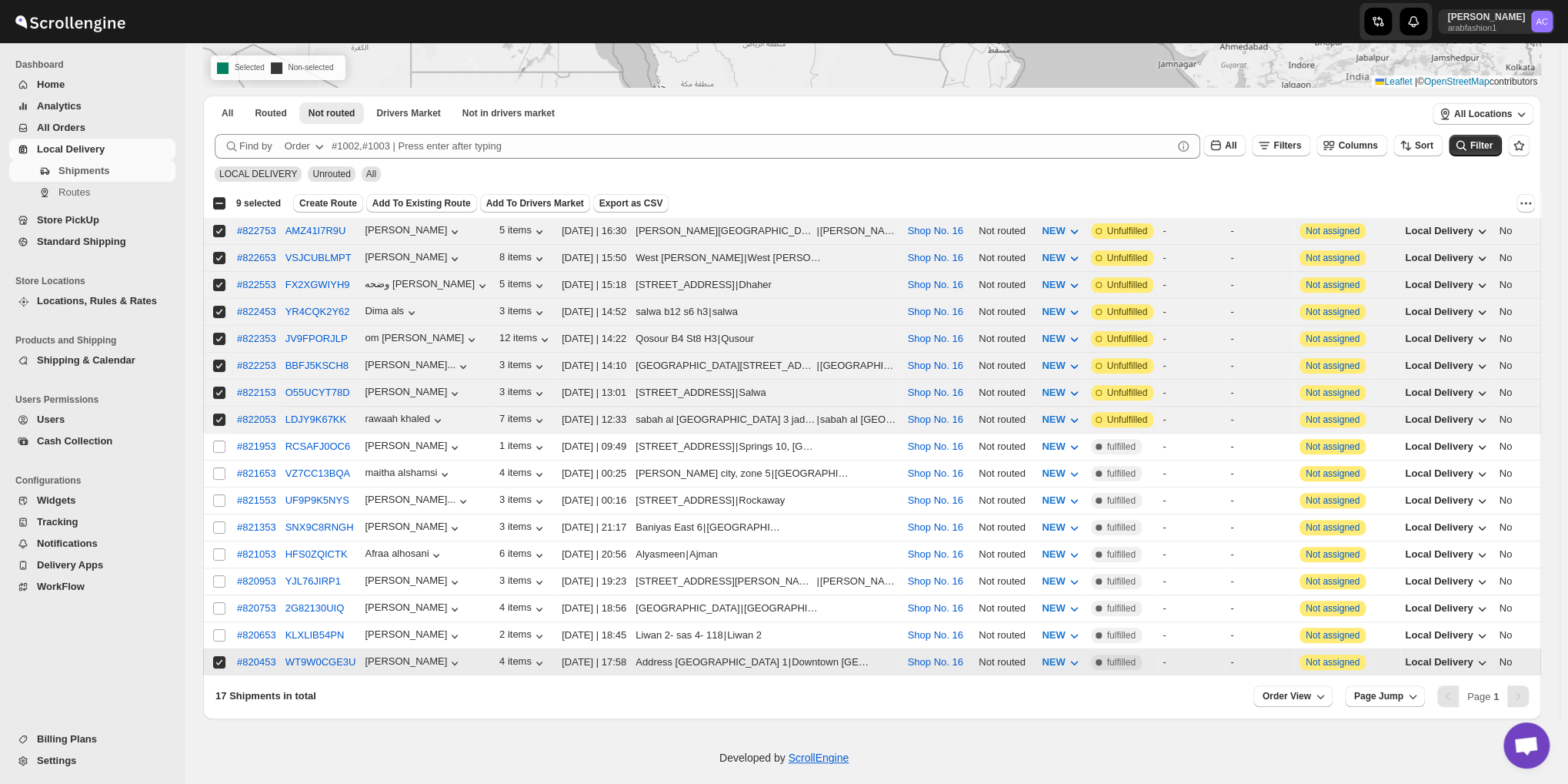
click at [217, 656] on input "Select shipment" at bounding box center [219, 662] width 12 height 12
checkbox input "false"
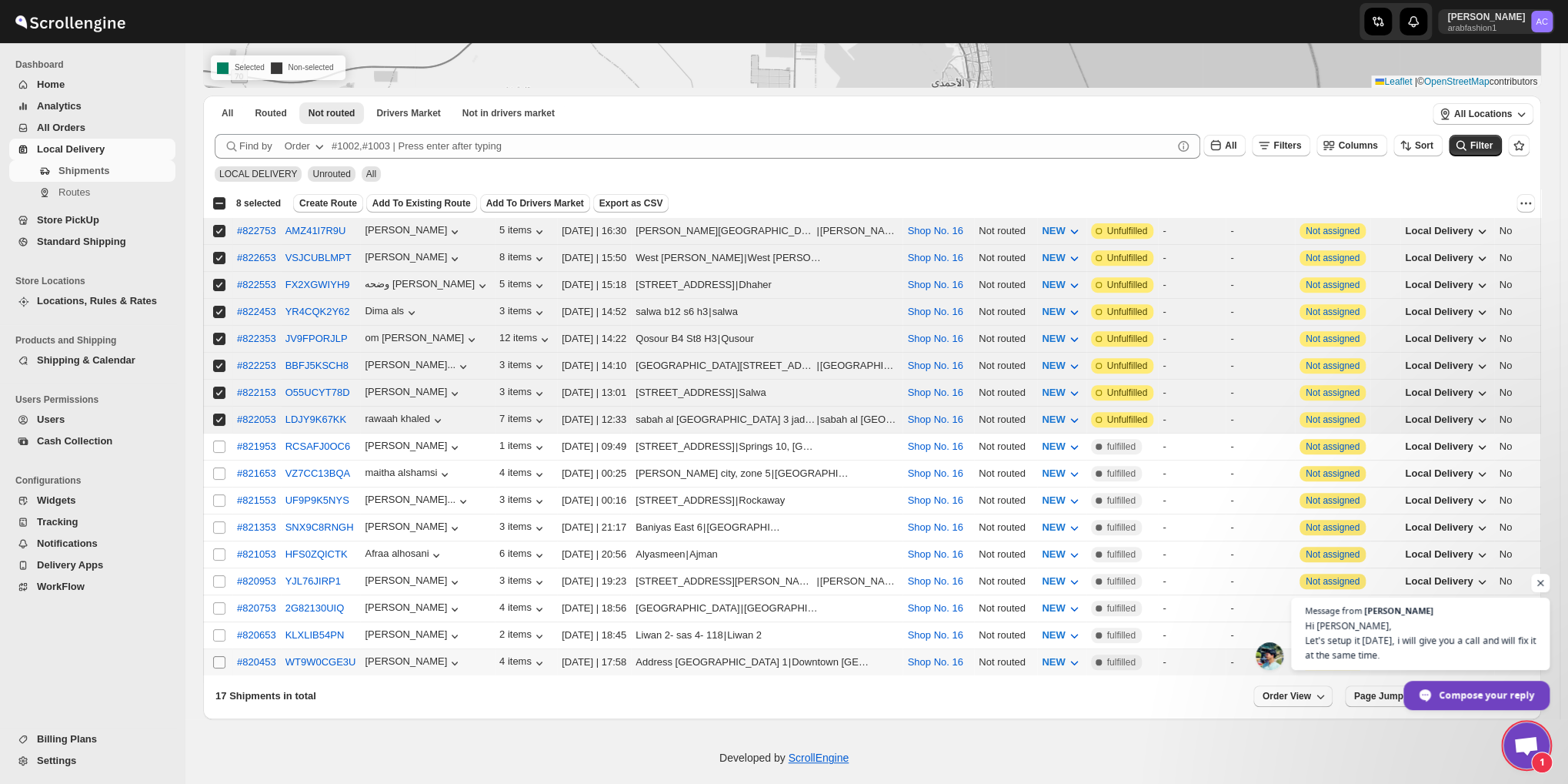
scroll to position [1771, 0]
